Goal: Task Accomplishment & Management: Complete application form

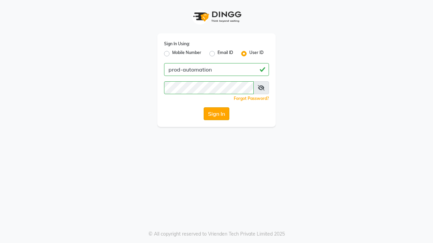
click at [216, 114] on button "Sign In" at bounding box center [216, 113] width 26 height 13
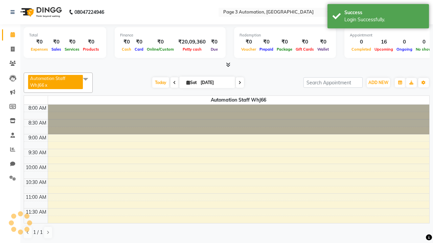
select select "en"
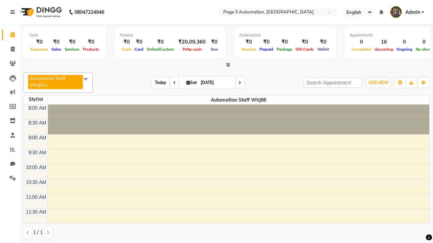
click at [158, 82] on span "Today" at bounding box center [160, 82] width 17 height 10
click at [378, 82] on span "ADD NEW" at bounding box center [378, 82] width 20 height 5
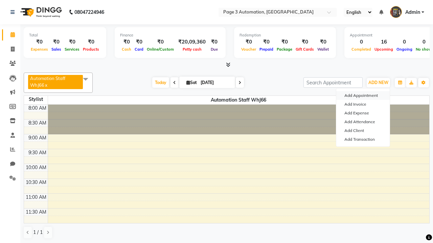
click at [363, 96] on button "Add Appointment" at bounding box center [362, 95] width 53 height 9
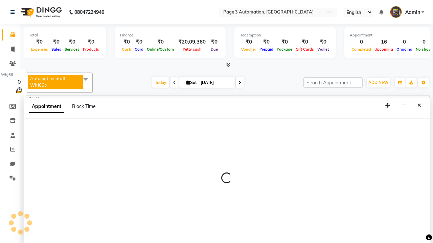
select select "tentative"
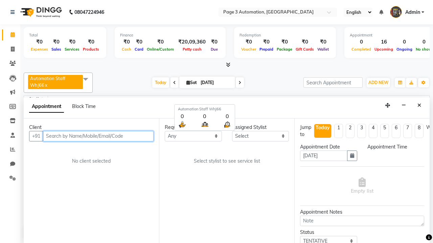
scroll to position [0, 0]
select select "540"
type input "8192346578"
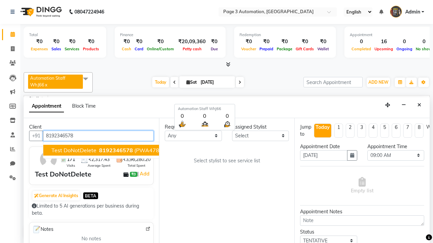
click at [99, 150] on span "8192346578" at bounding box center [116, 150] width 34 height 7
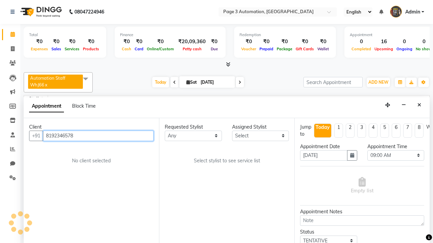
scroll to position [0, 0]
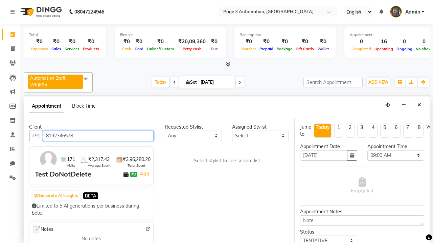
select select "93387"
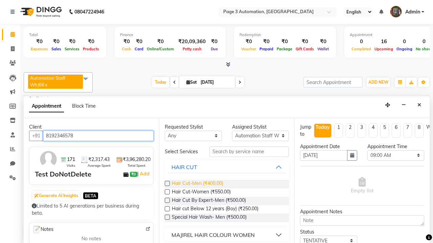
type input "8192346578"
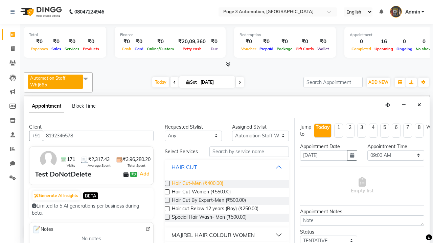
click at [197, 184] on span "Hair Cut-Men (₹400.00)" at bounding box center [197, 184] width 51 height 8
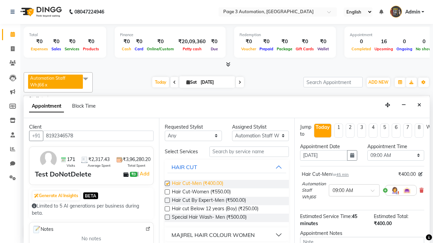
checkbox input "false"
click at [201, 193] on span "Hair Cut-Women (₹550.00)" at bounding box center [201, 193] width 59 height 8
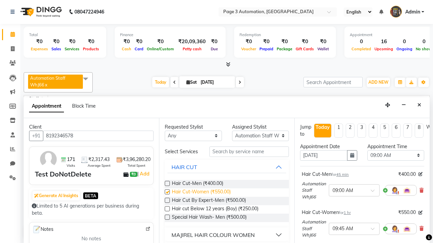
checkbox input "false"
select select "555"
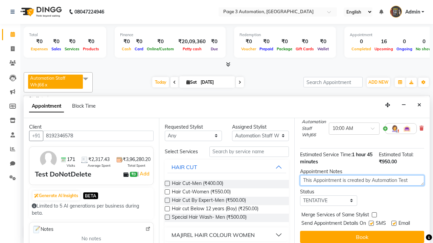
type textarea "This Appointment is created by Automation Test"
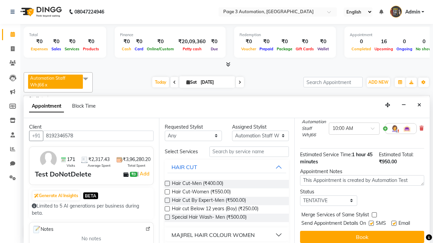
click at [371, 223] on label at bounding box center [370, 223] width 5 height 5
click at [371, 223] on input "checkbox" at bounding box center [370, 224] width 4 height 4
checkbox input "false"
click at [393, 223] on label at bounding box center [393, 223] width 5 height 5
click at [393, 223] on input "checkbox" at bounding box center [393, 224] width 4 height 4
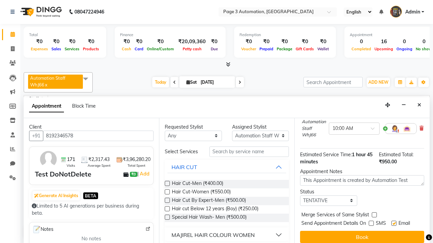
checkbox input "false"
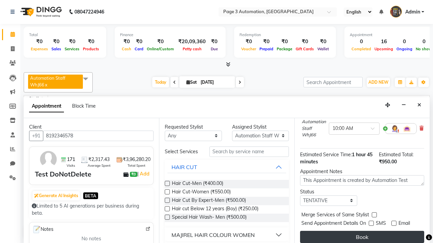
click at [362, 237] on button "Book" at bounding box center [362, 237] width 124 height 12
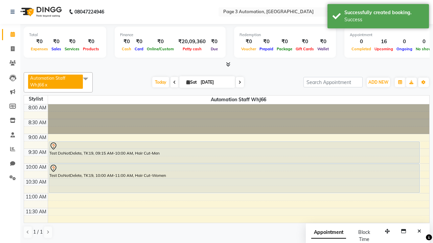
scroll to position [0, 0]
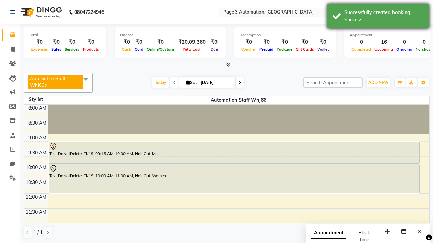
click at [378, 17] on div "Success" at bounding box center [383, 19] width 79 height 7
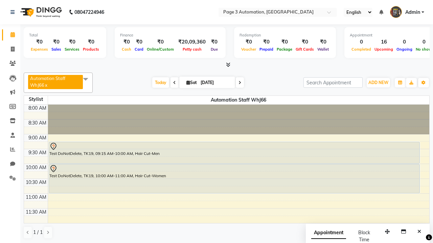
click at [87, 79] on span at bounding box center [86, 79] width 14 height 13
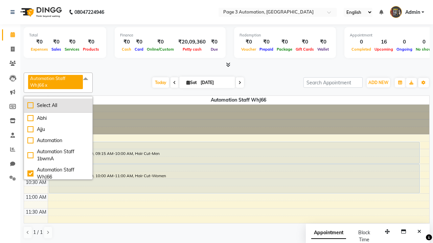
click at [58, 105] on div "Select All" at bounding box center [58, 105] width 62 height 7
checkbox input "true"
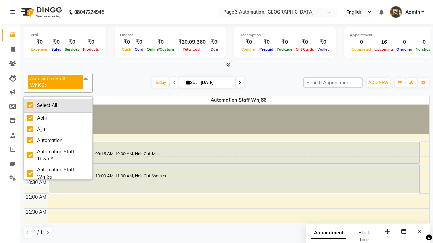
checkbox input "true"
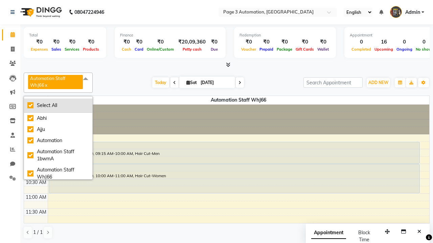
checkbox input "true"
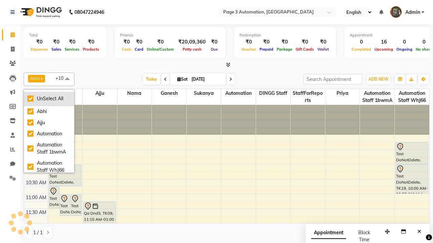
click at [49, 99] on div "UnSelect All" at bounding box center [48, 98] width 43 height 7
checkbox input "false"
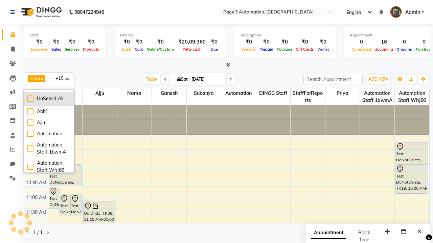
checkbox input "false"
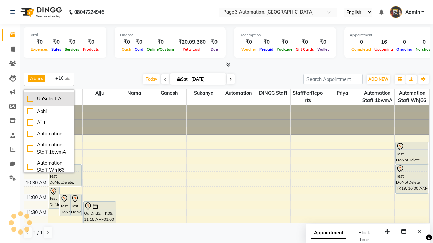
checkbox input "false"
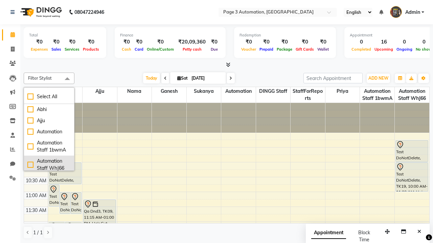
click at [49, 163] on div "Automation Staff WhJ66" at bounding box center [48, 165] width 43 height 14
checkbox input "true"
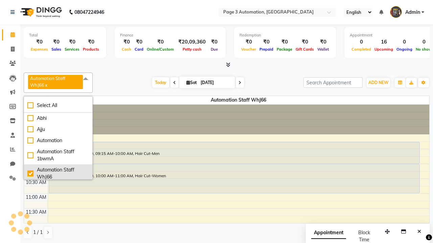
scroll to position [1, 0]
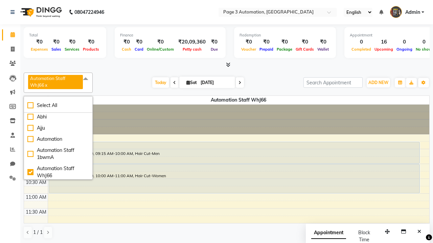
click at [87, 79] on span at bounding box center [86, 79] width 14 height 13
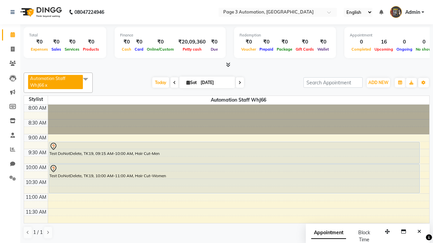
click at [234, 153] on div "Test DoNotDelete, TK19, 09:15 AM-10:00 AM, Hair Cut-Men" at bounding box center [234, 152] width 370 height 21
select select "7"
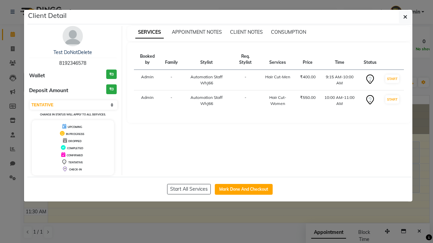
scroll to position [0, 0]
